Goal: Find specific page/section: Find specific page/section

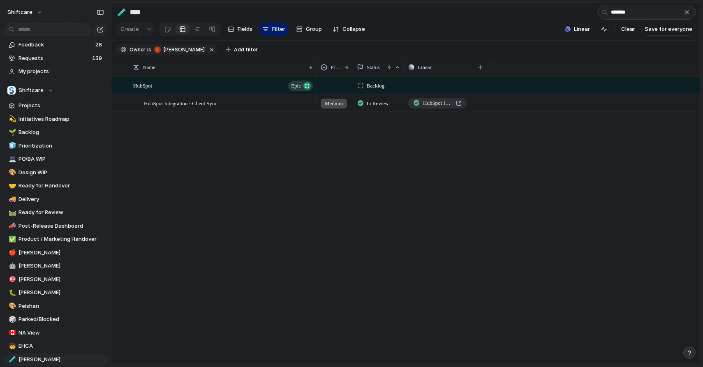
scroll to position [214, 0]
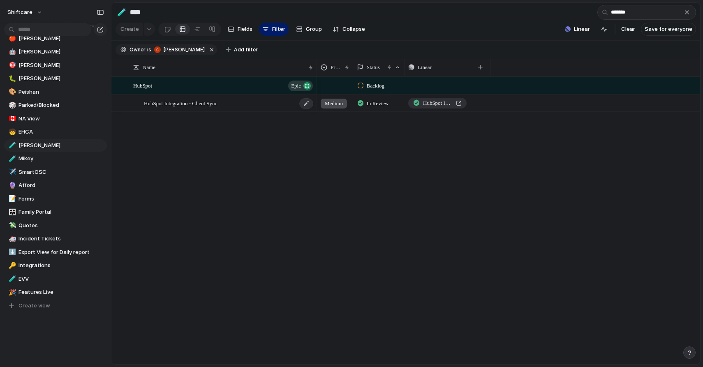
type input "*******"
click at [248, 104] on div "HubSpot Integration - Client Sync" at bounding box center [229, 103] width 170 height 17
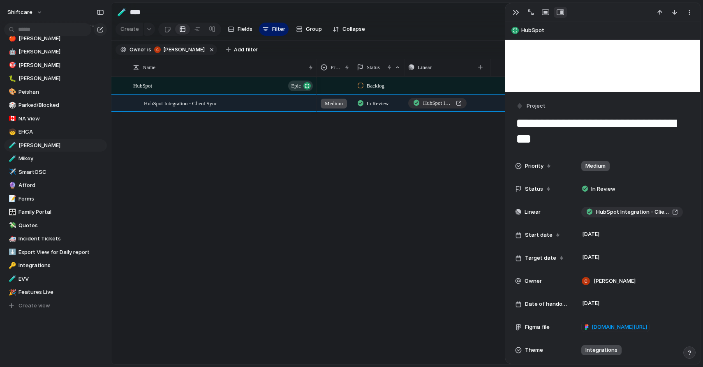
scroll to position [73, 0]
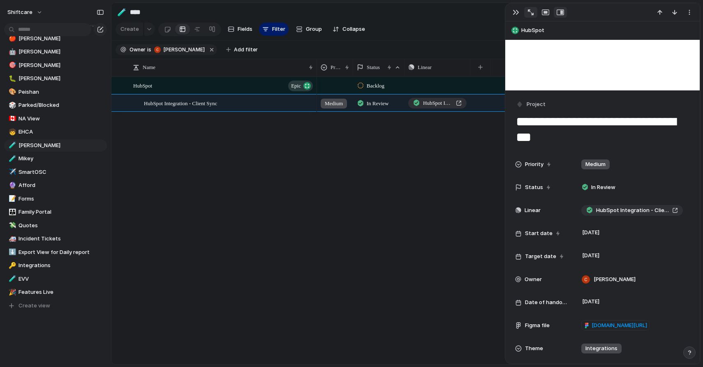
click at [529, 14] on div "button" at bounding box center [531, 12] width 6 height 6
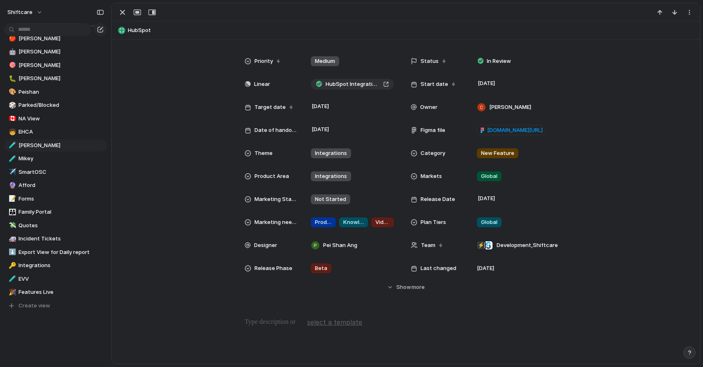
scroll to position [161, 0]
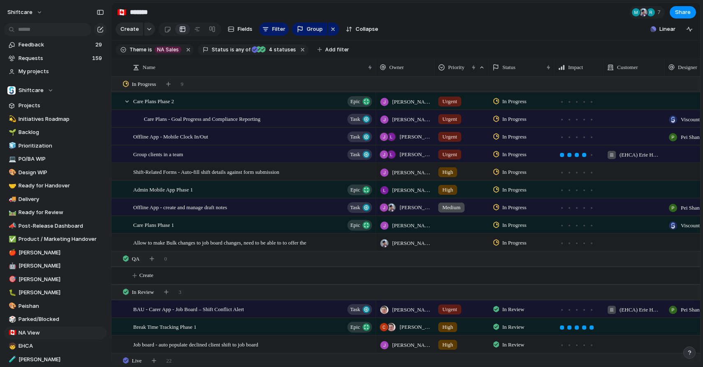
scroll to position [0, 1]
